Goal: Task Accomplishment & Management: Use online tool/utility

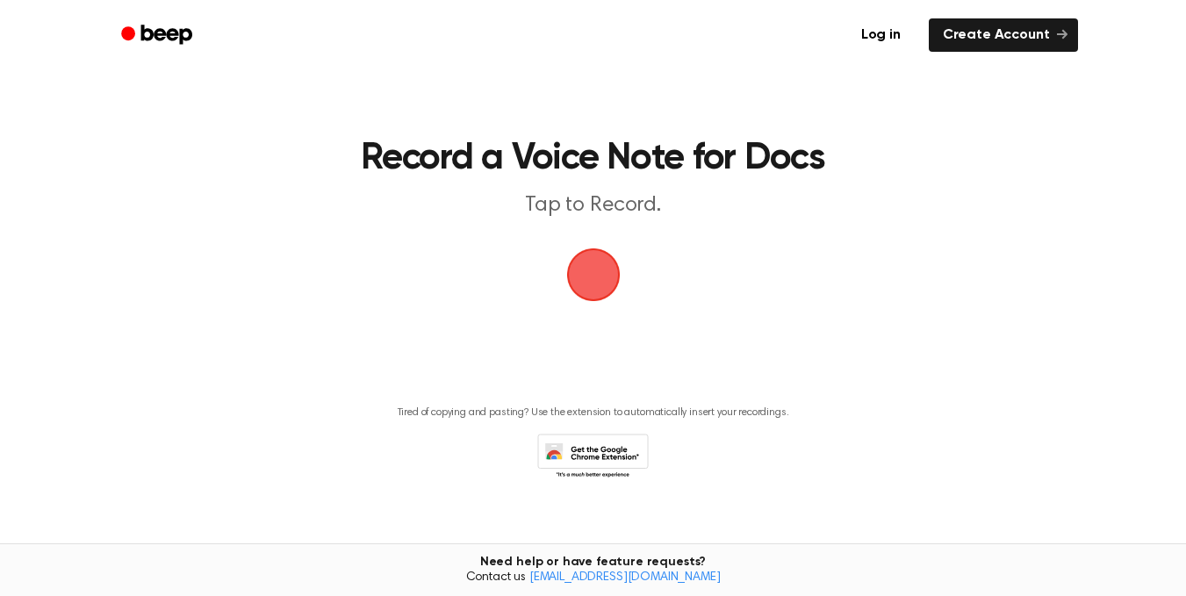
drag, startPoint x: 0, startPoint y: 0, endPoint x: 592, endPoint y: 246, distance: 640.6
click at [592, 250] on span "button" at bounding box center [593, 274] width 49 height 49
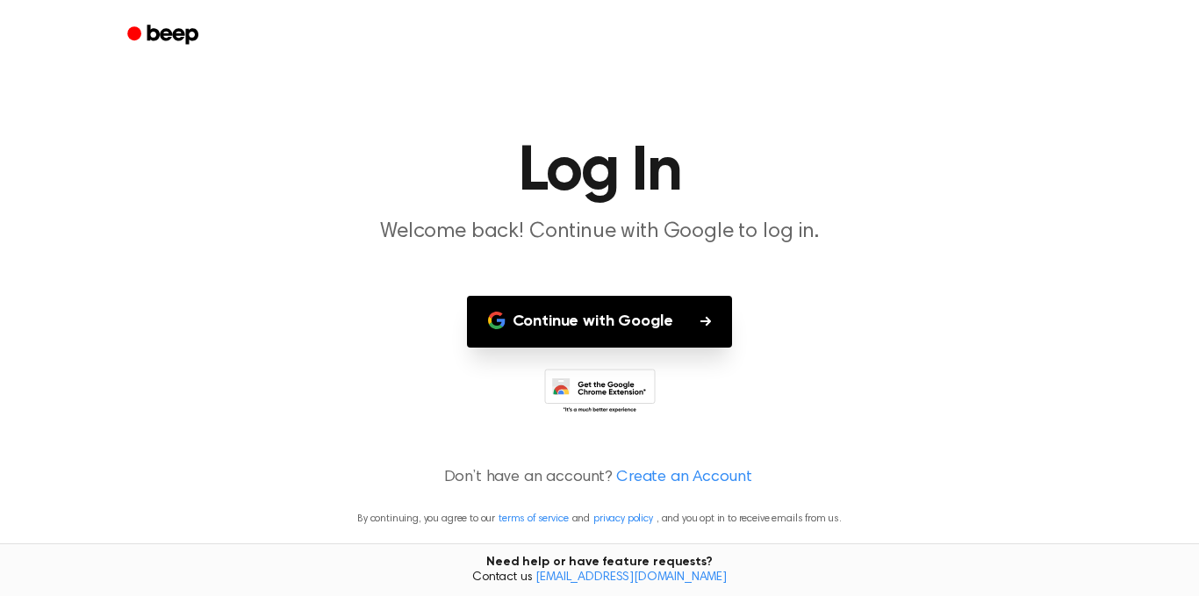
click at [613, 311] on button "Continue with Google" at bounding box center [600, 322] width 266 height 52
click at [681, 332] on button "Continue with Google" at bounding box center [600, 322] width 266 height 52
click at [664, 336] on button "Continue with Google" at bounding box center [600, 322] width 266 height 52
click at [669, 344] on button "Continue with Google" at bounding box center [600, 322] width 266 height 52
click at [657, 318] on button "Continue with Google" at bounding box center [600, 322] width 266 height 52
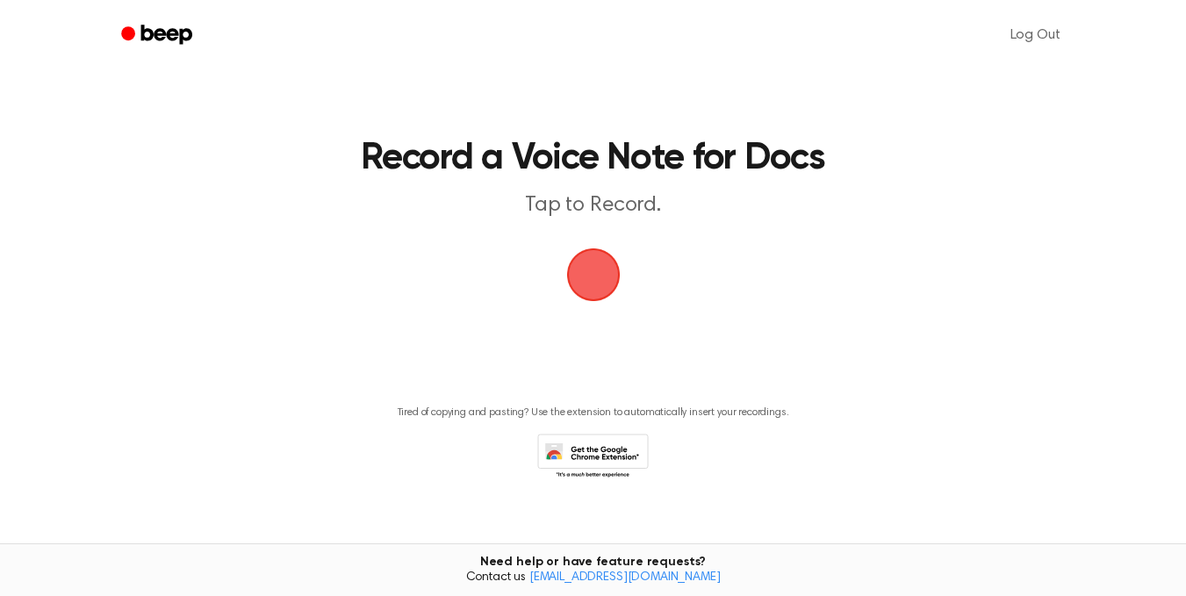
click at [599, 276] on span "button" at bounding box center [593, 274] width 49 height 49
click at [577, 250] on span "button" at bounding box center [593, 274] width 49 height 49
click at [592, 274] on span "button" at bounding box center [593, 274] width 49 height 49
click at [590, 285] on span "button" at bounding box center [593, 274] width 49 height 49
click at [603, 277] on span "button" at bounding box center [593, 274] width 49 height 49
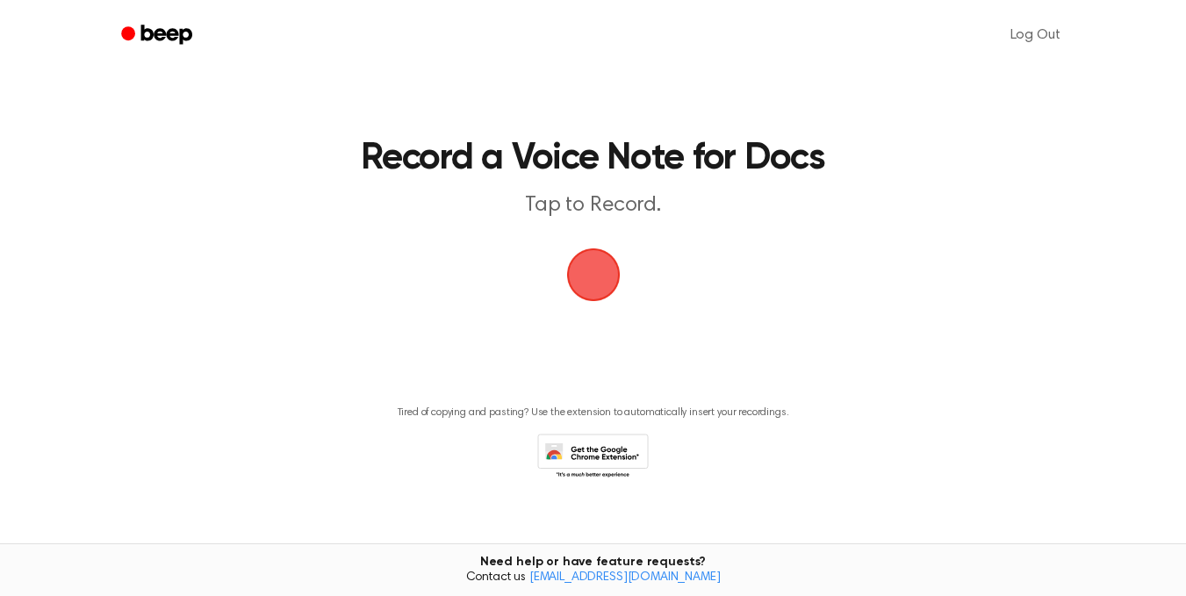
click at [609, 262] on span "button" at bounding box center [593, 274] width 49 height 49
click at [626, 203] on p "Tap to Record." at bounding box center [593, 205] width 674 height 29
click at [649, 166] on h1 "Record a Voice Note for Docs" at bounding box center [593, 158] width 807 height 37
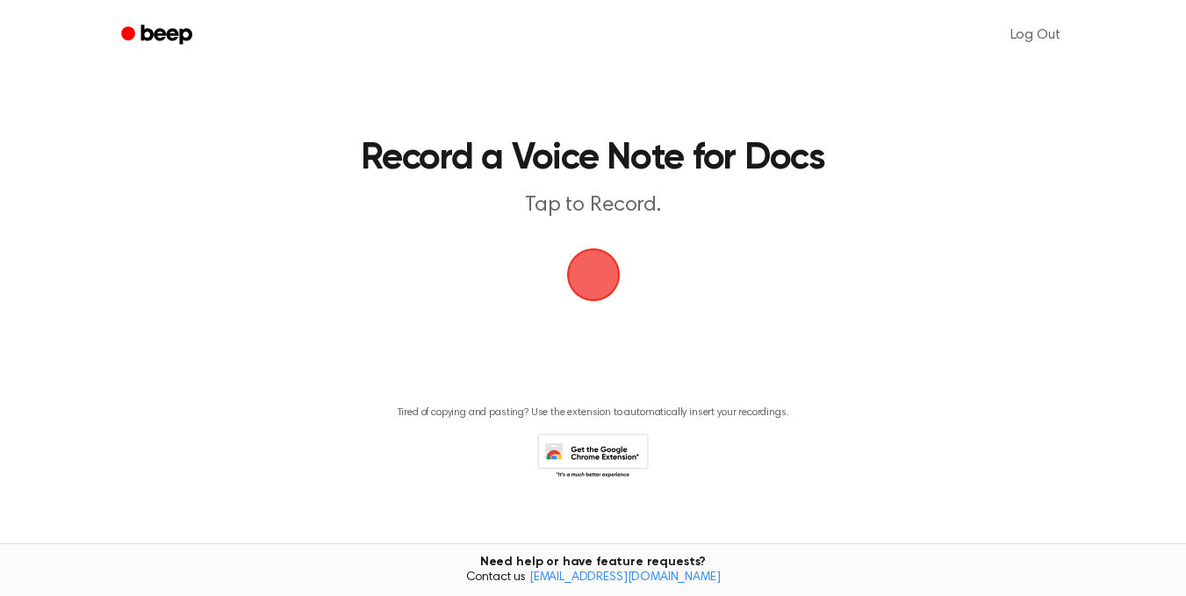
click at [580, 275] on span "button" at bounding box center [593, 274] width 49 height 49
click at [602, 443] on icon at bounding box center [592, 458] width 111 height 48
